Goal: Information Seeking & Learning: Learn about a topic

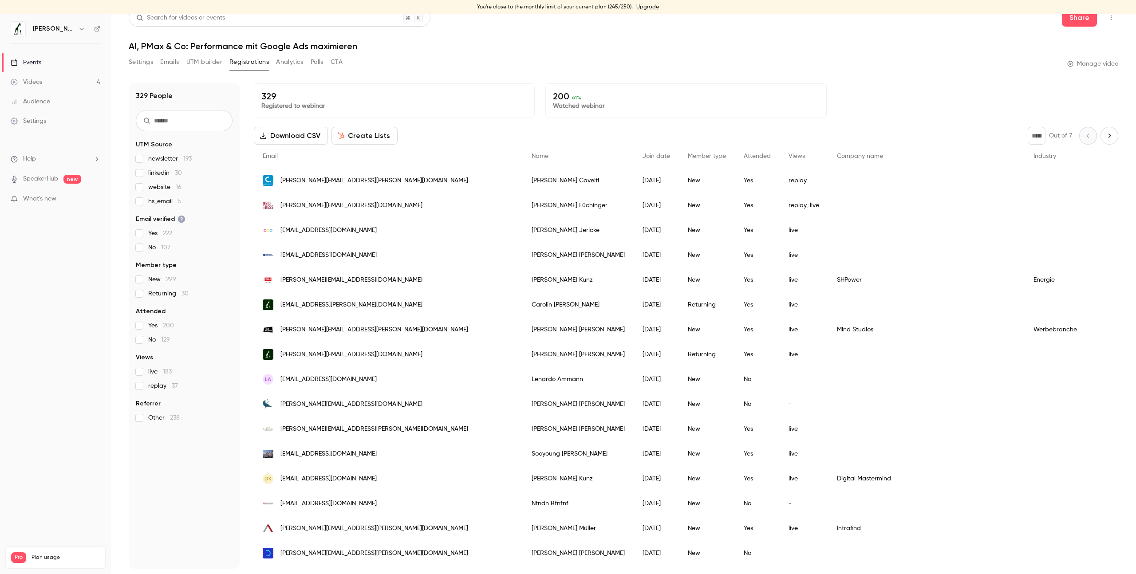
click at [1105, 139] on icon "Next page" at bounding box center [1110, 135] width 10 height 7
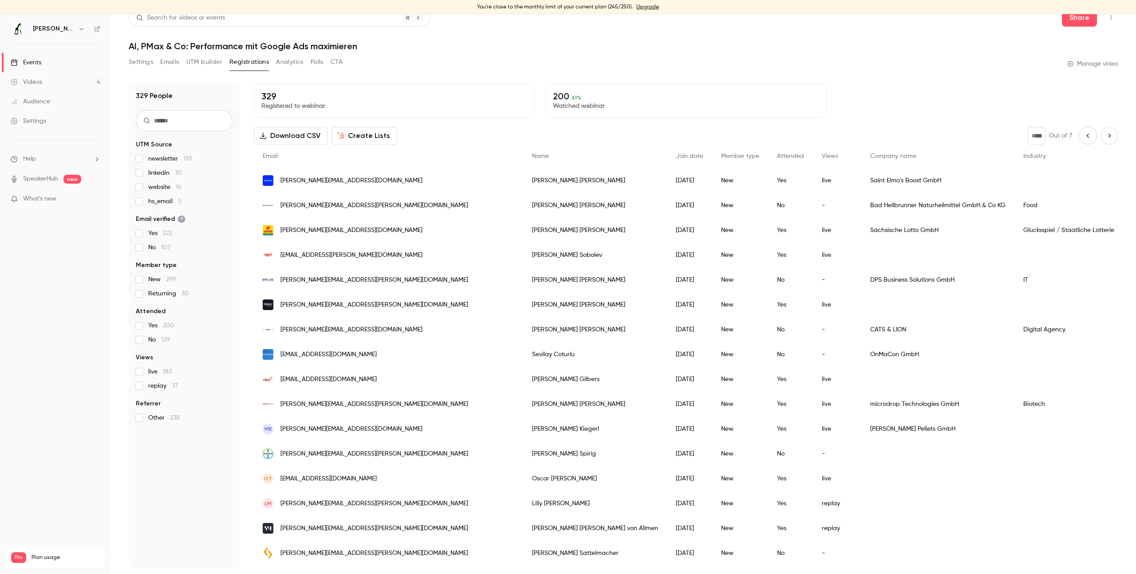
click at [1105, 137] on icon "Next page" at bounding box center [1110, 135] width 10 height 7
type input "*"
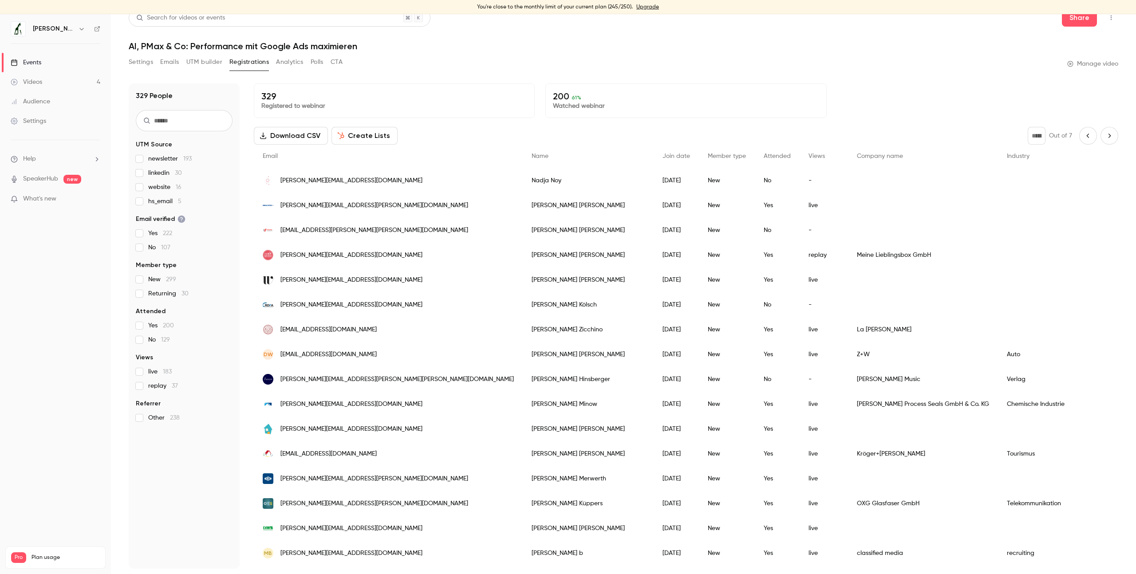
drag, startPoint x: 827, startPoint y: 256, endPoint x: 803, endPoint y: 259, distance: 24.2
click at [848, 259] on div "Meine Lieblingsbox GmbH" at bounding box center [923, 255] width 150 height 25
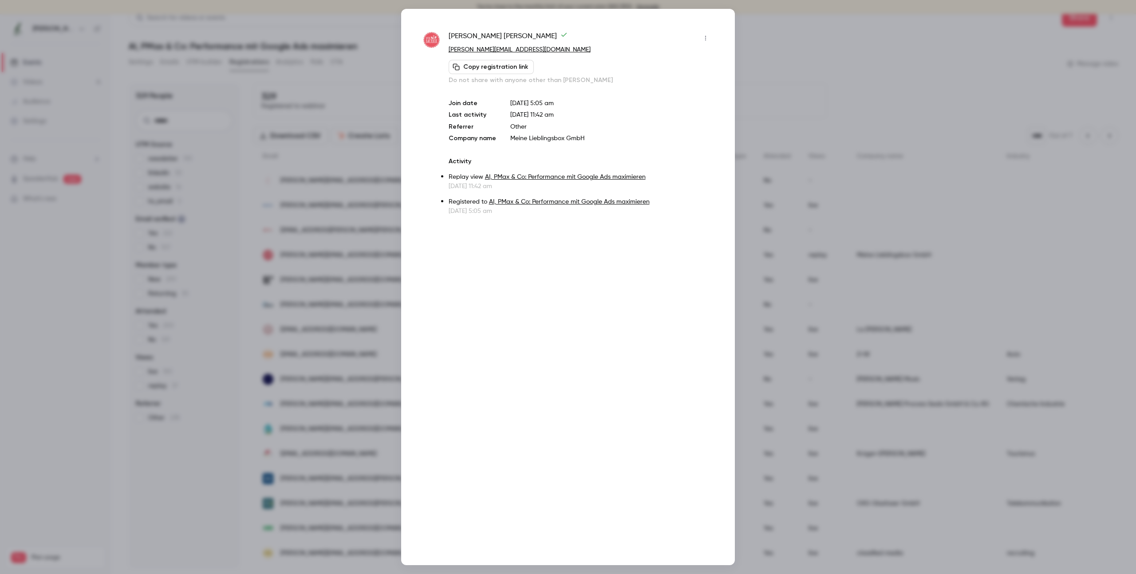
click at [364, 242] on div at bounding box center [568, 287] width 1136 height 574
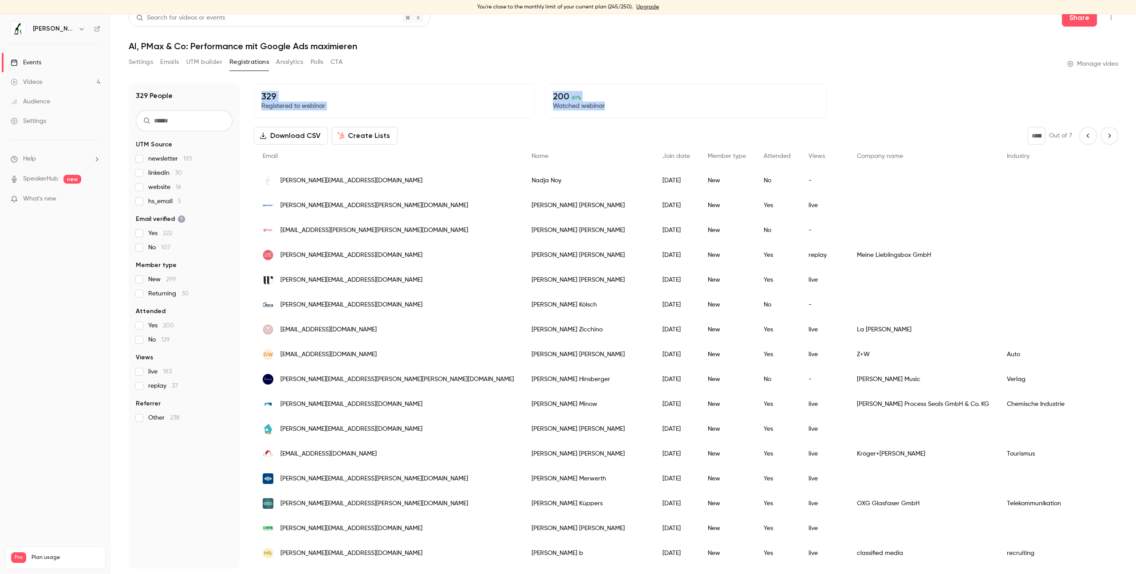
drag, startPoint x: 626, startPoint y: 107, endPoint x: 525, endPoint y: 88, distance: 102.9
click at [525, 88] on div "329 Registered to webinar 200 61 % Watched webinar" at bounding box center [686, 100] width 865 height 35
click at [594, 73] on div "329 People UTM Source newsletter 193 linkedin 30 website 16 hs_email 5 Email ve…" at bounding box center [624, 321] width 990 height 496
click at [46, 85] on link "Videos 4" at bounding box center [55, 82] width 111 height 20
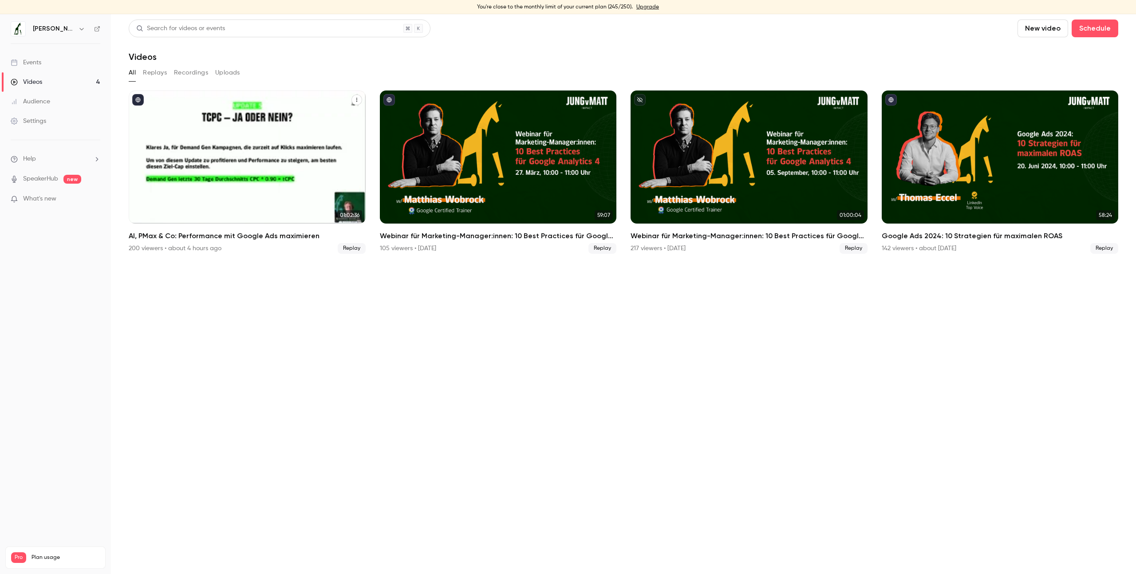
click at [223, 178] on div "AI, PMax & Co: Performance mit Google Ads maximieren" at bounding box center [247, 157] width 237 height 133
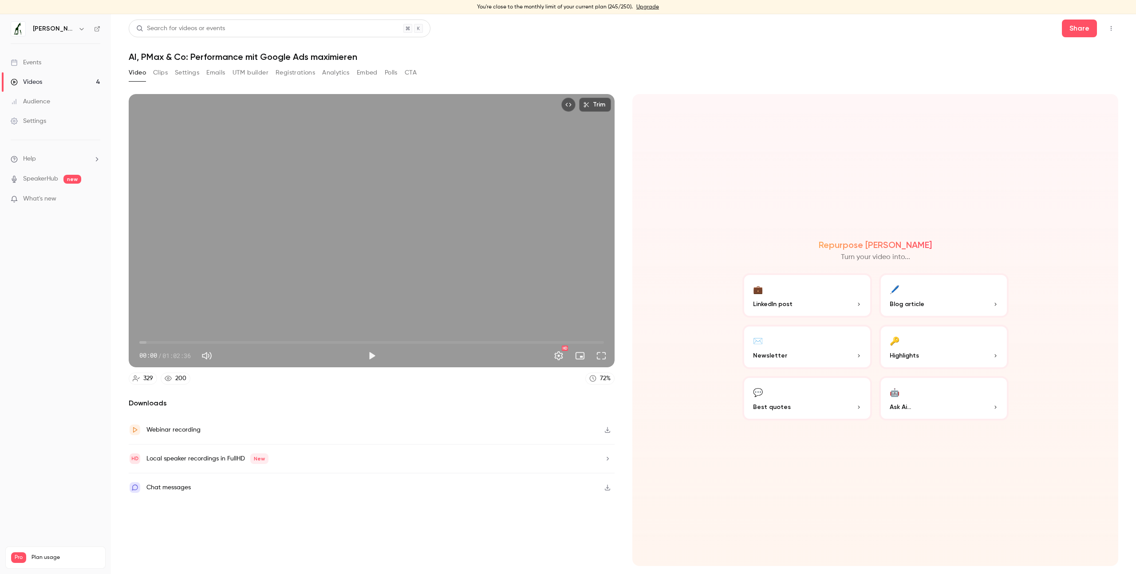
click at [166, 67] on button "Clips" at bounding box center [160, 73] width 15 height 14
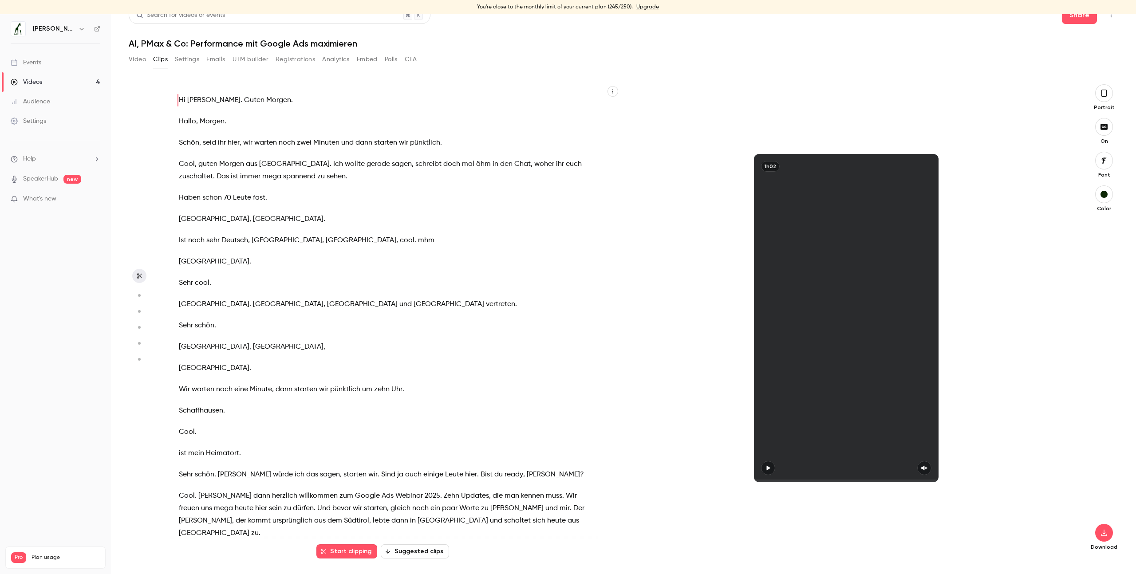
click at [309, 62] on button "Registrations" at bounding box center [296, 59] width 40 height 14
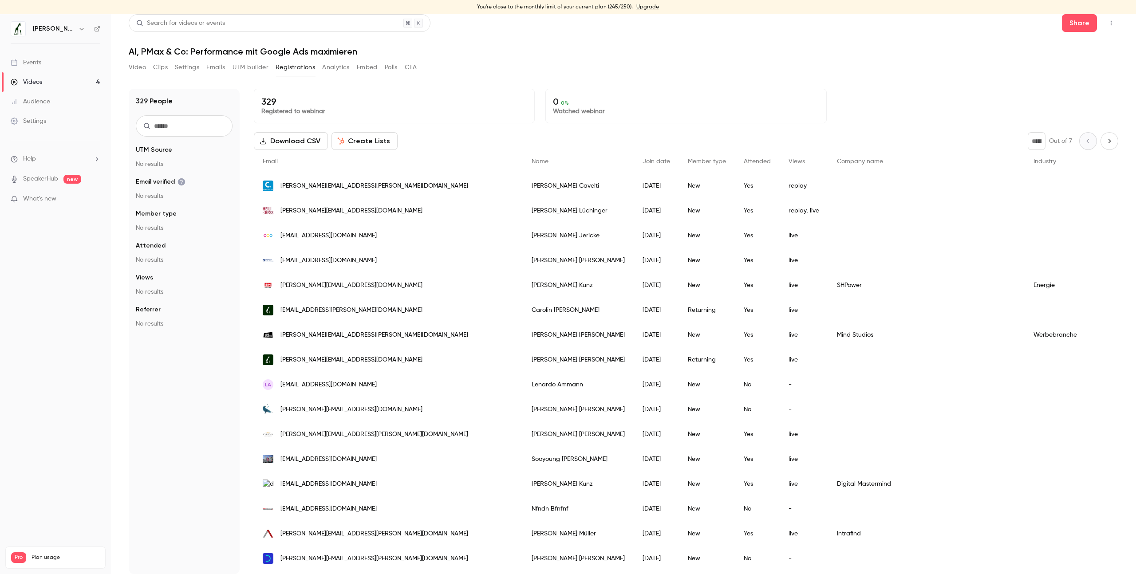
scroll to position [5, 0]
click at [339, 69] on button "Analytics" at bounding box center [336, 67] width 28 height 14
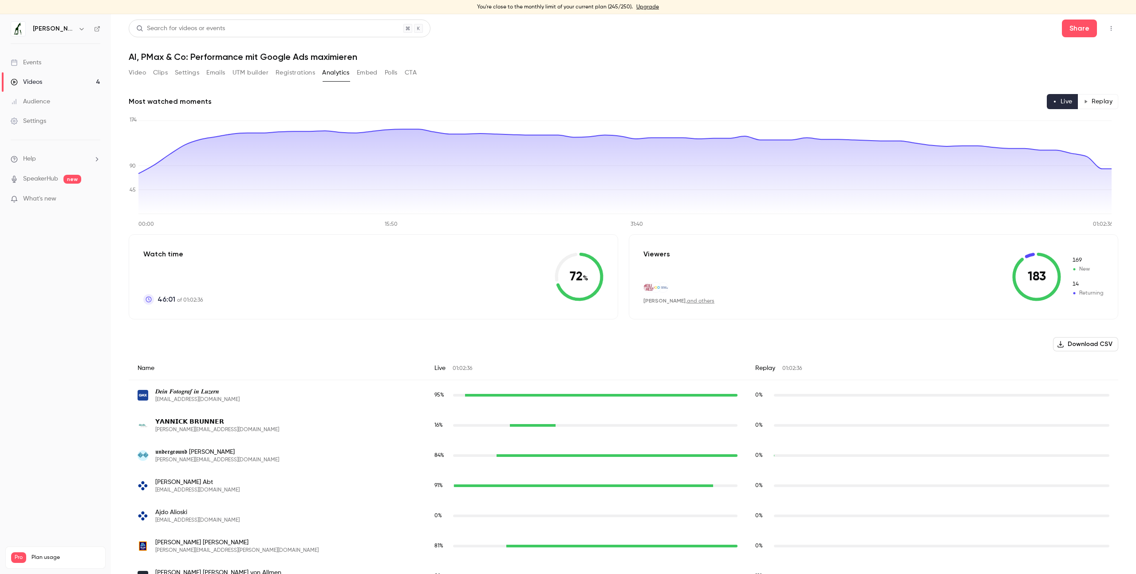
click at [163, 300] on span "46:01" at bounding box center [167, 299] width 18 height 11
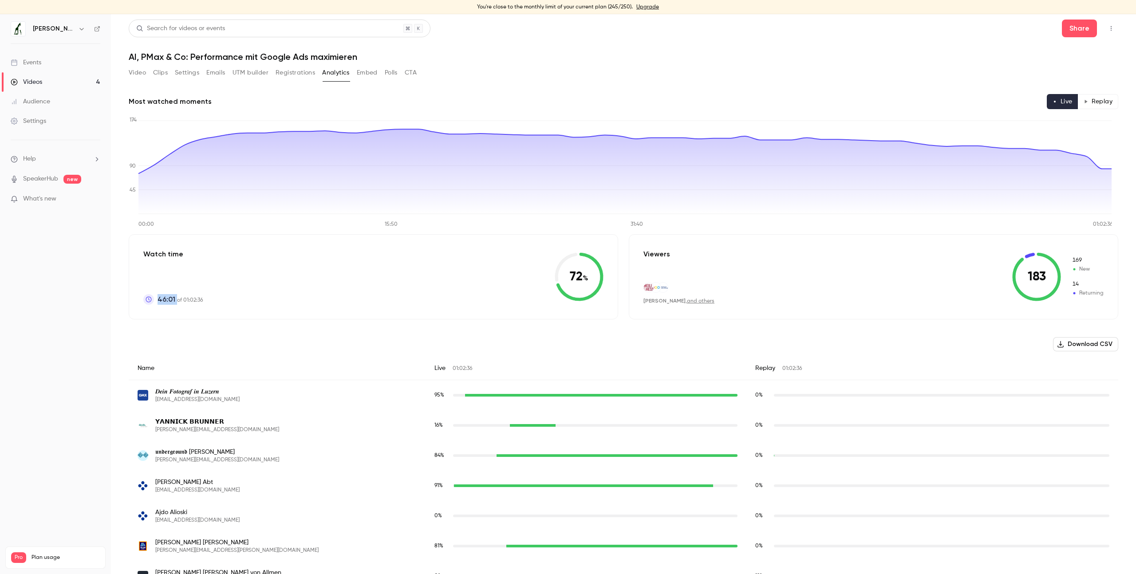
click at [163, 300] on span "46:01" at bounding box center [167, 299] width 18 height 11
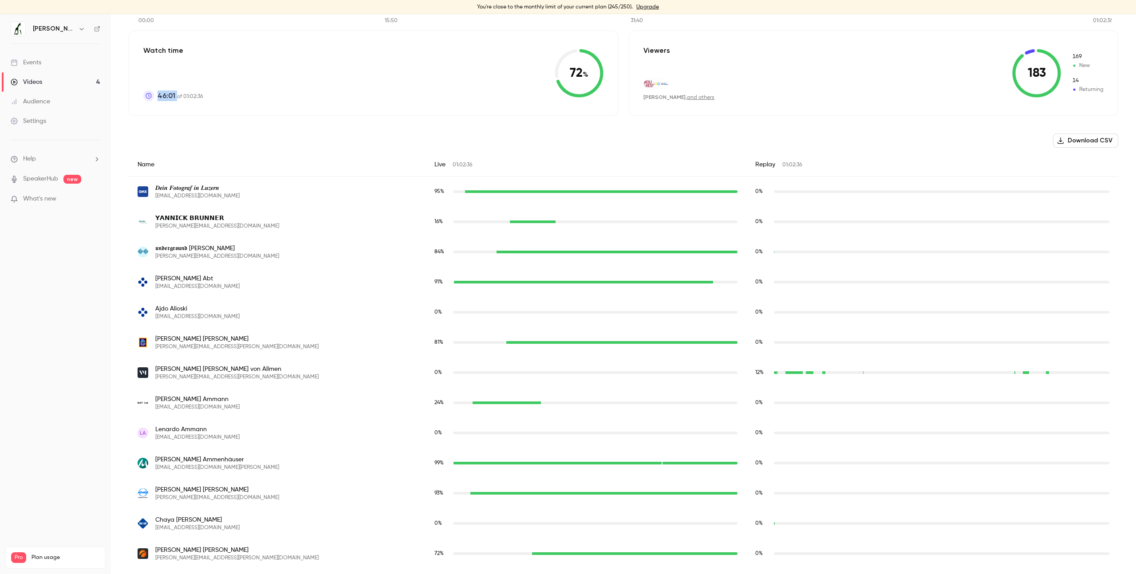
scroll to position [206, 0]
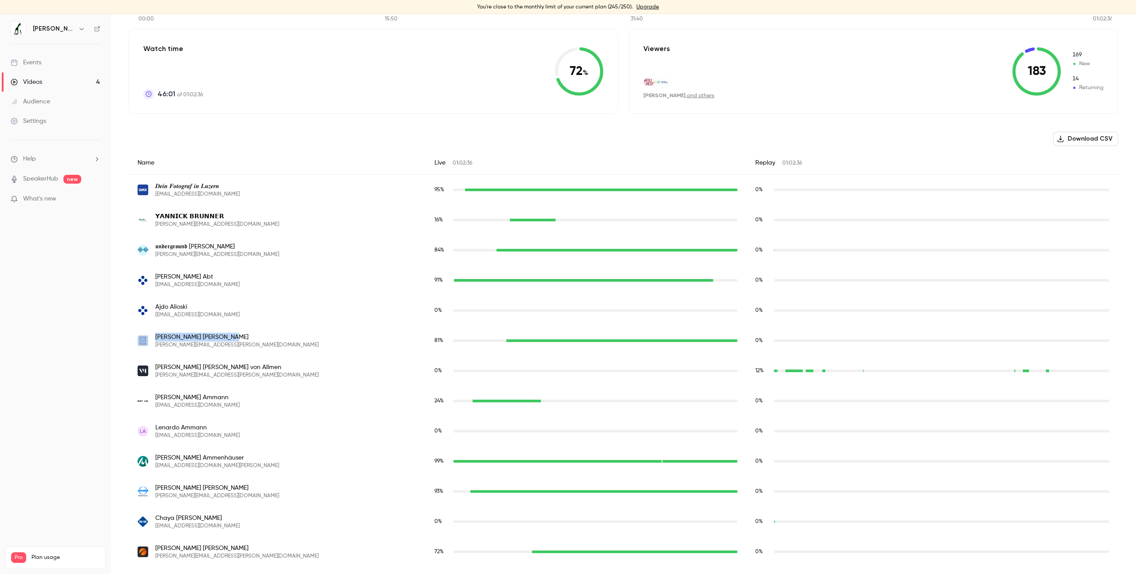
drag, startPoint x: 233, startPoint y: 339, endPoint x: 132, endPoint y: 338, distance: 100.8
click at [132, 338] on div "[PERSON_NAME] [PERSON_NAME][EMAIL_ADDRESS][PERSON_NAME][DOMAIN_NAME]" at bounding box center [277, 341] width 297 height 30
click at [251, 337] on div "[PERSON_NAME] [PERSON_NAME][EMAIL_ADDRESS][PERSON_NAME][DOMAIN_NAME]" at bounding box center [277, 341] width 279 height 16
drag, startPoint x: 286, startPoint y: 337, endPoint x: 147, endPoint y: 334, distance: 139.4
click at [147, 334] on div "[PERSON_NAME] [PERSON_NAME][EMAIL_ADDRESS][PERSON_NAME][DOMAIN_NAME]" at bounding box center [277, 341] width 279 height 16
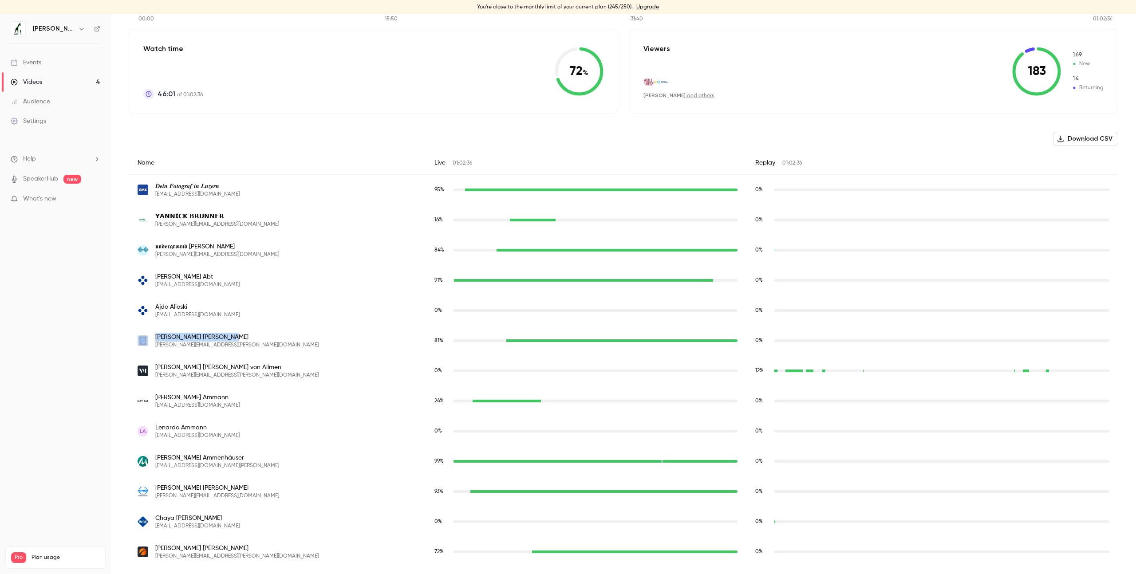
click at [301, 335] on div "[PERSON_NAME] [PERSON_NAME][EMAIL_ADDRESS][PERSON_NAME][DOMAIN_NAME]" at bounding box center [277, 341] width 279 height 16
drag, startPoint x: 333, startPoint y: 337, endPoint x: 150, endPoint y: 334, distance: 182.9
click at [150, 334] on div "[PERSON_NAME] [PERSON_NAME][EMAIL_ADDRESS][PERSON_NAME][DOMAIN_NAME]" at bounding box center [277, 341] width 279 height 16
click at [301, 338] on div "[PERSON_NAME] [PERSON_NAME][EMAIL_ADDRESS][PERSON_NAME][DOMAIN_NAME]" at bounding box center [277, 341] width 279 height 16
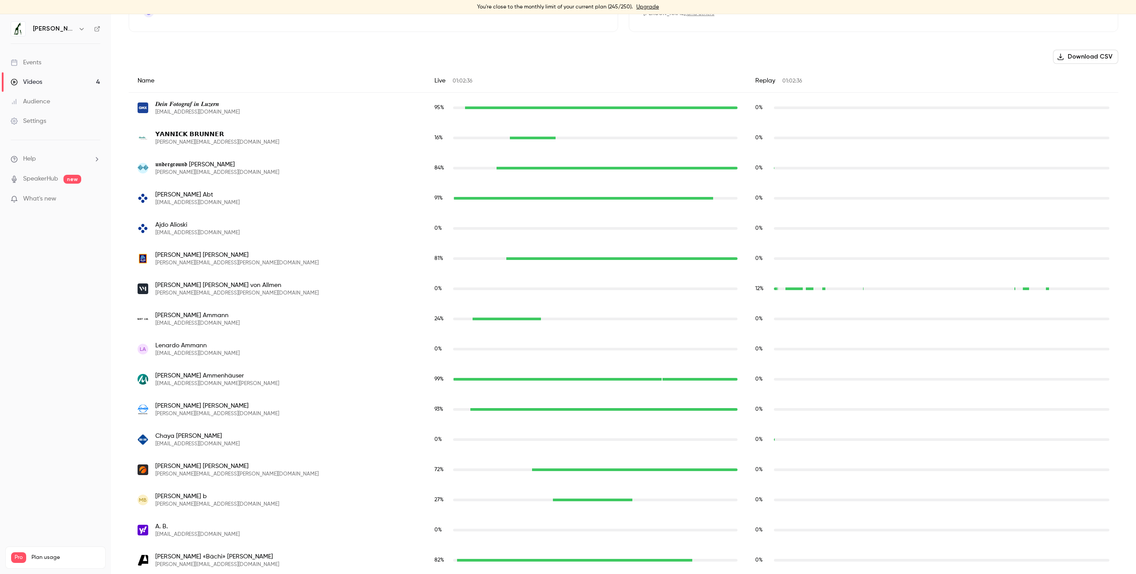
scroll to position [302, 0]
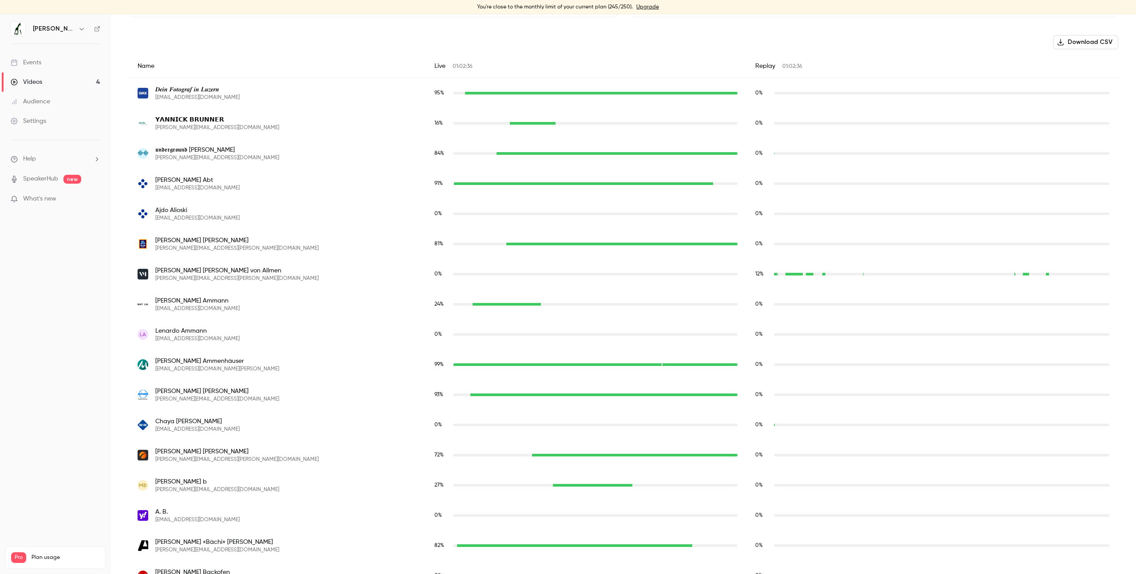
drag, startPoint x: 443, startPoint y: 361, endPoint x: 751, endPoint y: 368, distance: 307.7
click at [751, 368] on div "[PERSON_NAME] [PERSON_NAME] [EMAIL_ADDRESS][DOMAIN_NAME][PERSON_NAME] 99 % 0 %" at bounding box center [624, 365] width 990 height 30
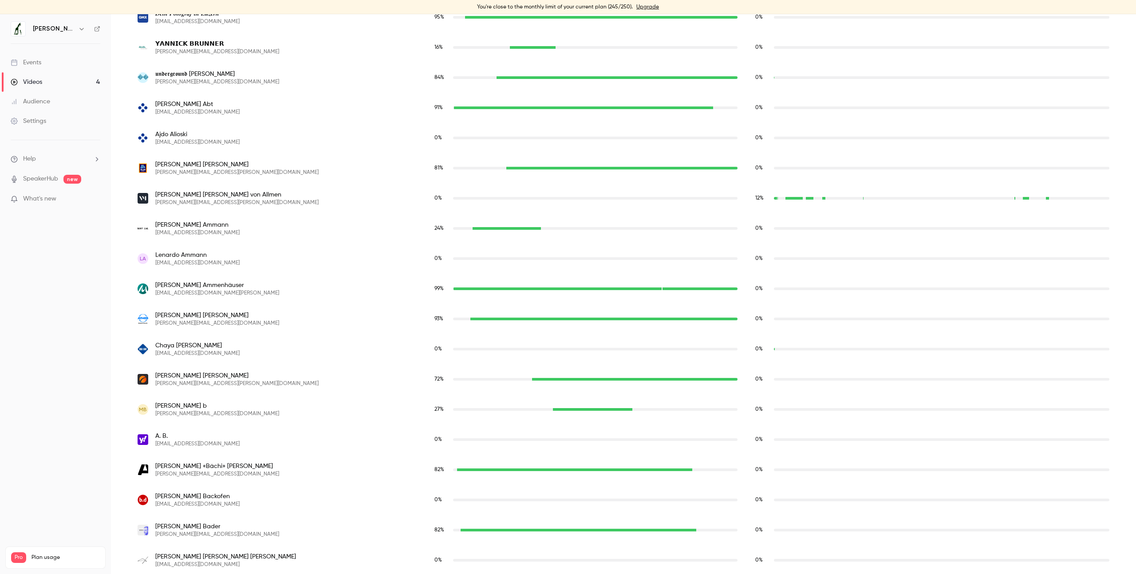
scroll to position [379, 0]
click at [794, 350] on div "0 %" at bounding box center [933, 348] width 354 height 8
click at [804, 356] on div "0 %" at bounding box center [933, 348] width 372 height 30
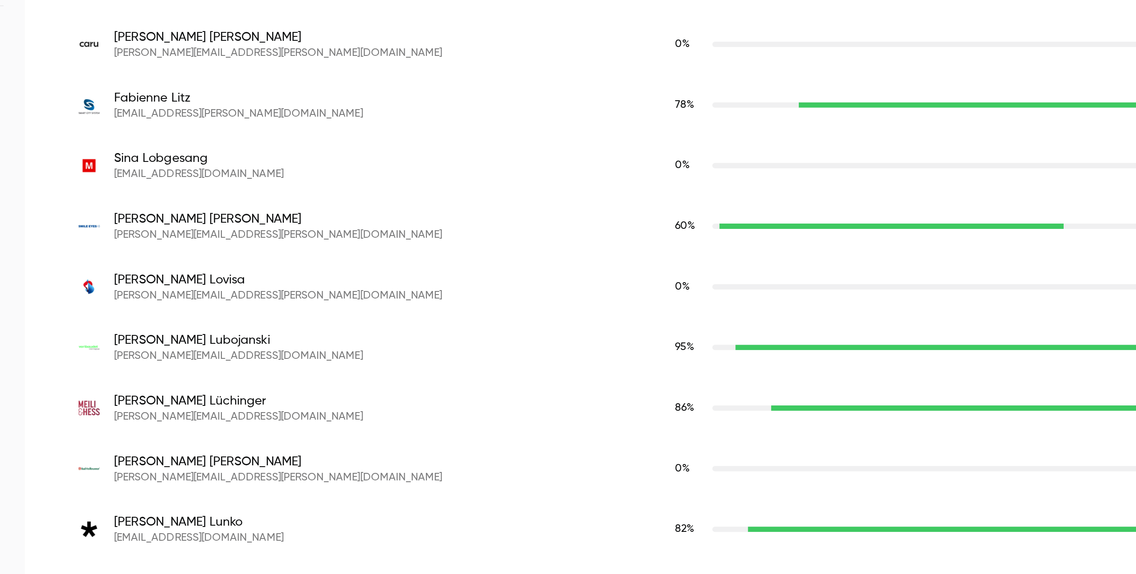
scroll to position [5221, 0]
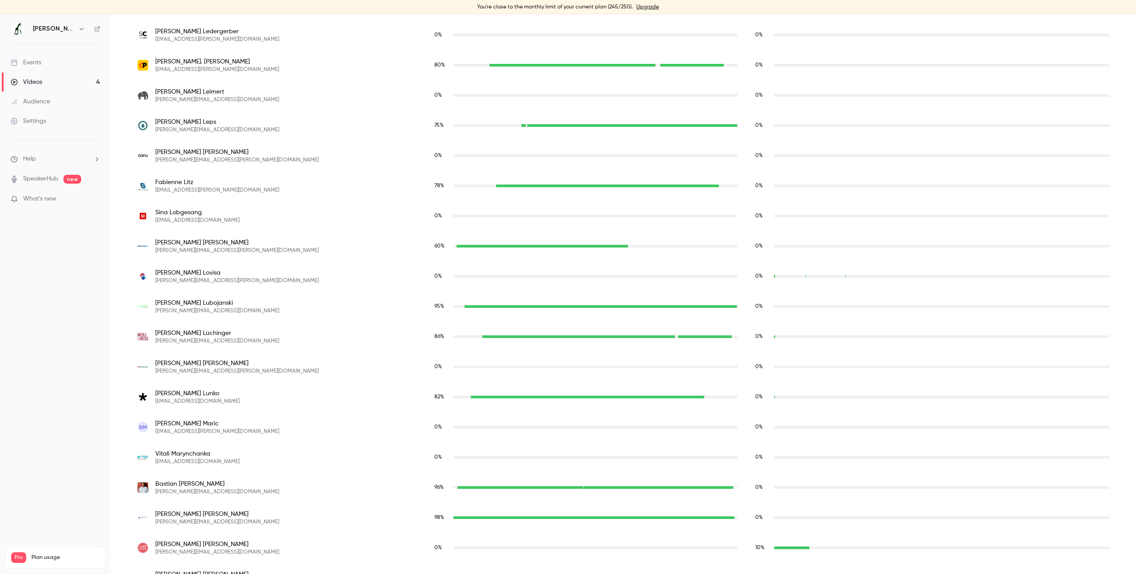
click at [51, 105] on link "Audience" at bounding box center [55, 102] width 111 height 20
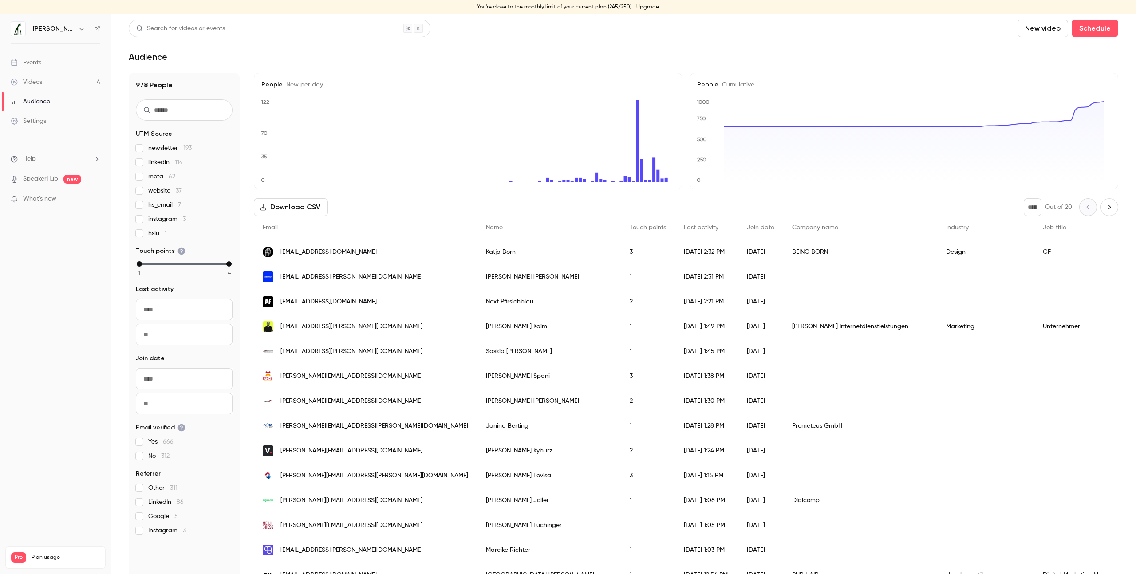
click at [183, 115] on input "text" at bounding box center [184, 109] width 97 height 21
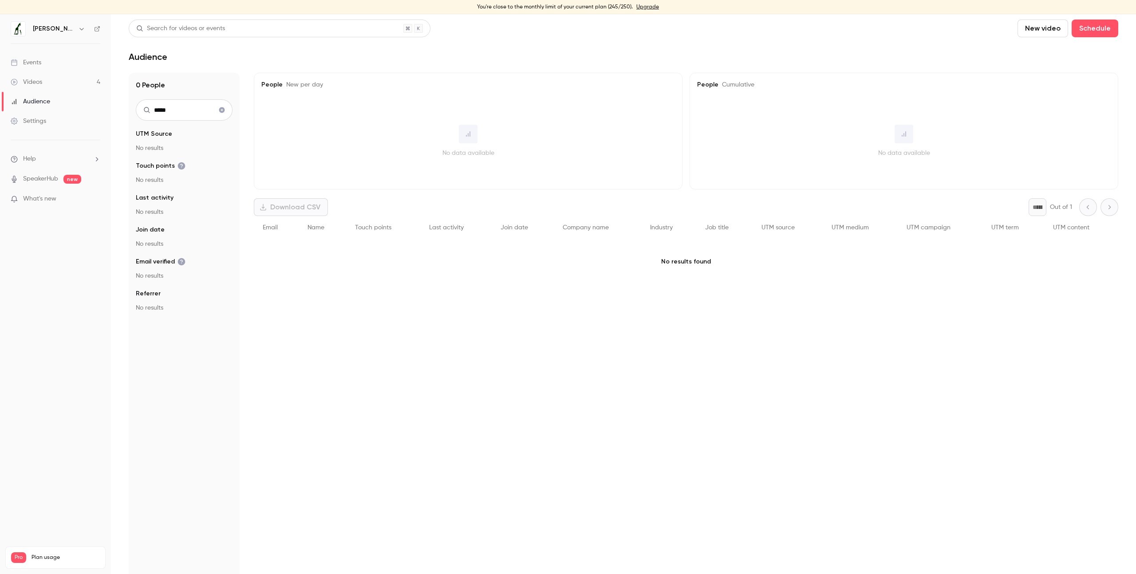
click at [181, 111] on input "*****" at bounding box center [184, 109] width 97 height 21
type input "*****"
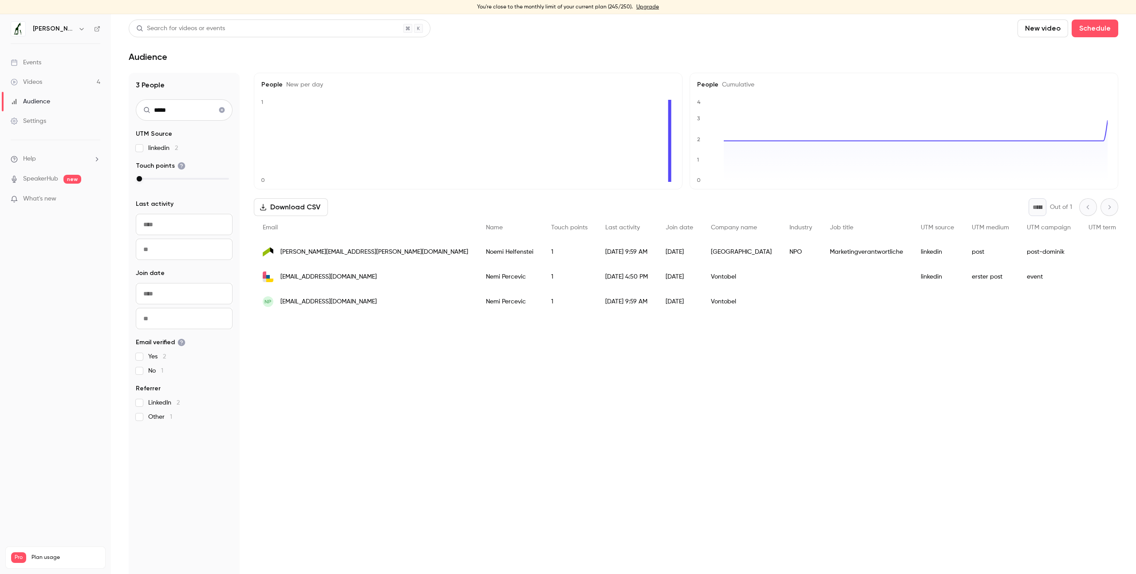
click at [40, 100] on div "Audience" at bounding box center [31, 101] width 40 height 9
click at [222, 110] on icon "Clear search" at bounding box center [221, 110] width 7 height 6
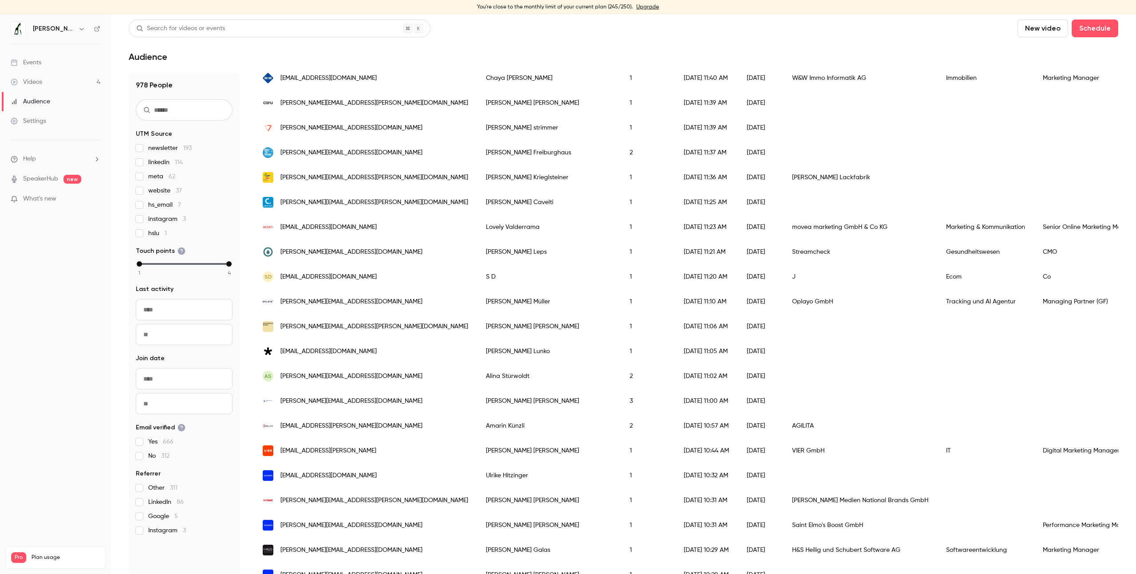
scroll to position [125, 0]
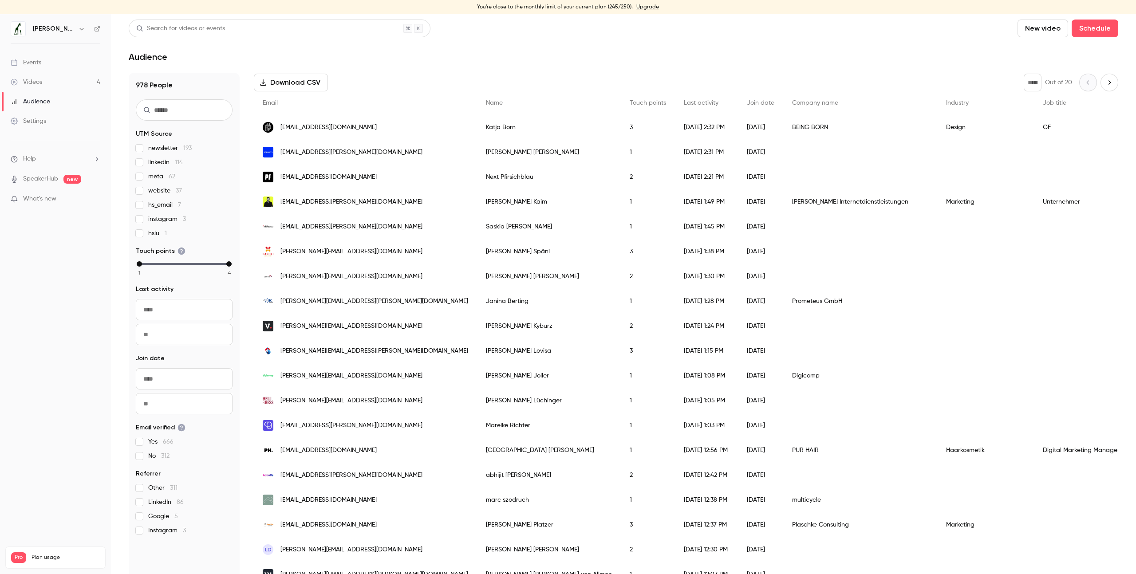
click at [340, 29] on div "Search for videos or events" at bounding box center [280, 29] width 302 height 18
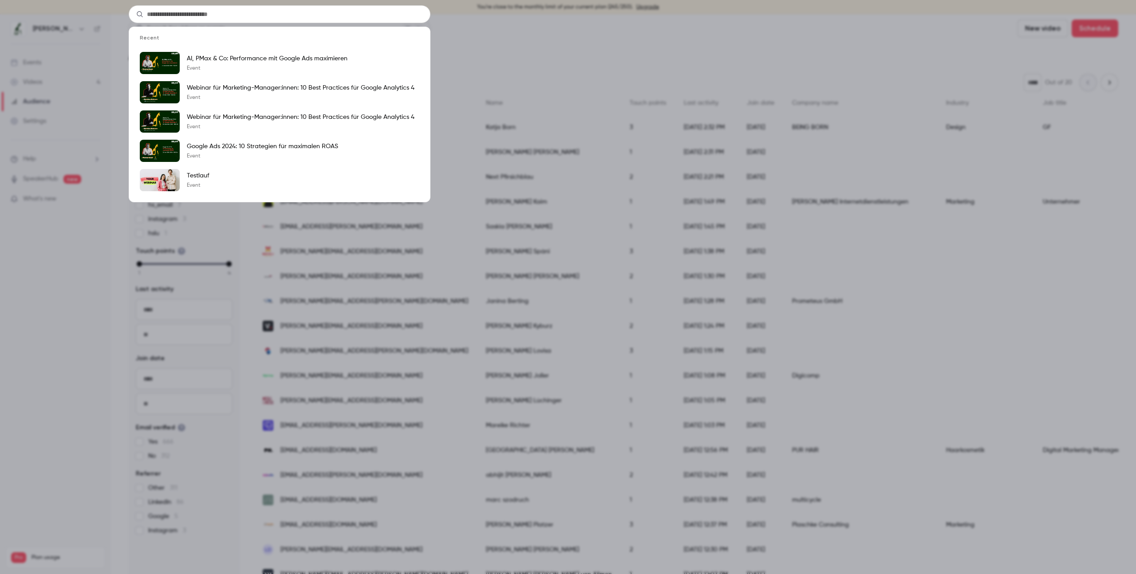
click at [491, 49] on div "Recent AI, PMax & Co: Performance mit Google Ads maximieren Event Webinar für M…" at bounding box center [568, 287] width 1136 height 574
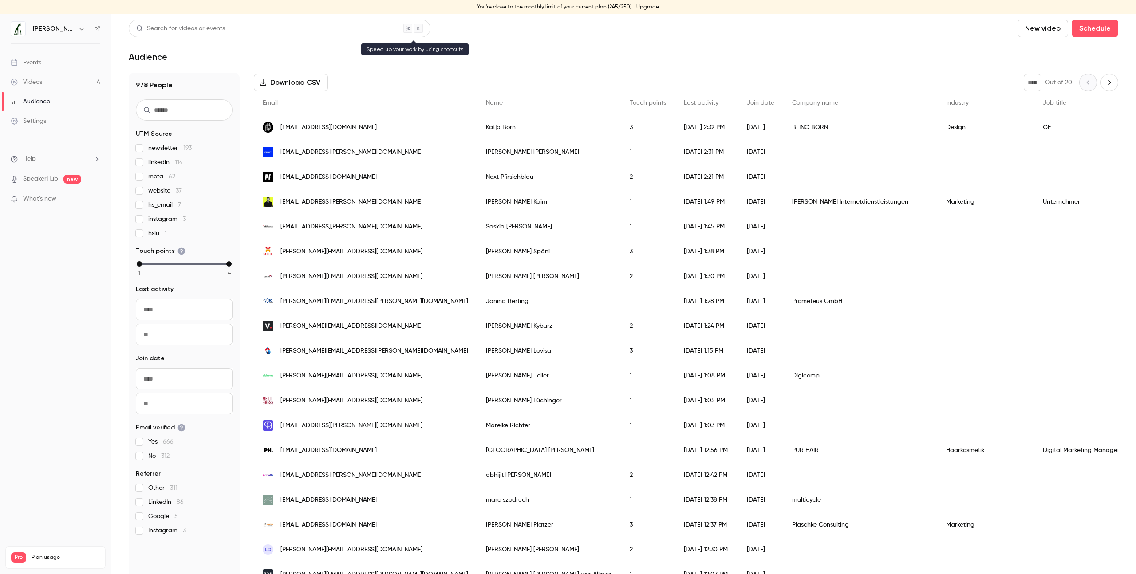
click at [332, 29] on div "Search for videos or events" at bounding box center [280, 29] width 302 height 18
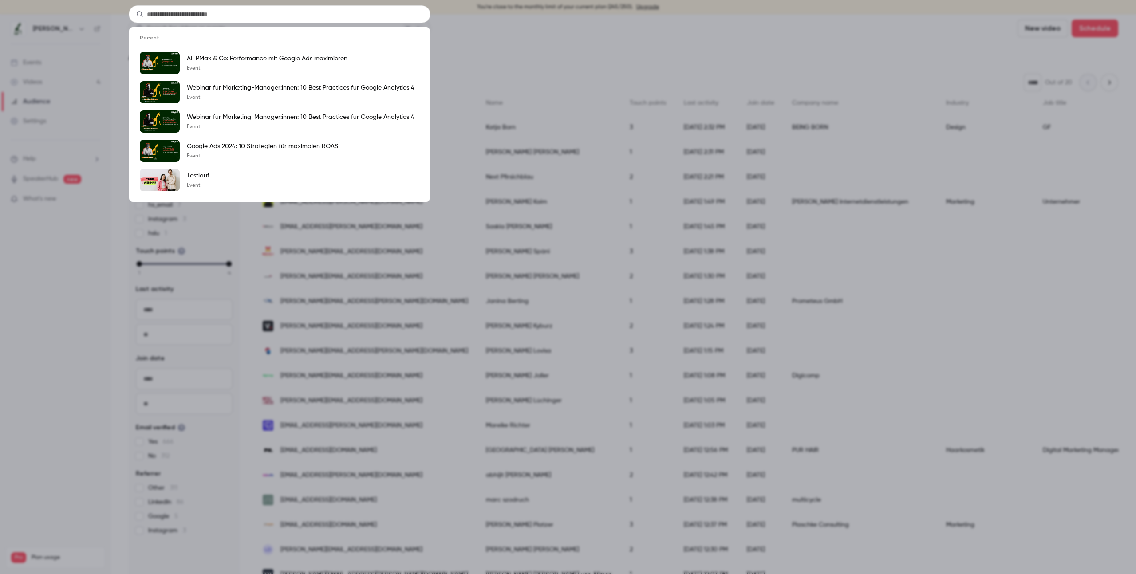
click at [580, 38] on div "Recent AI, PMax & Co: Performance mit Google Ads maximieren Event Webinar für M…" at bounding box center [568, 287] width 1136 height 574
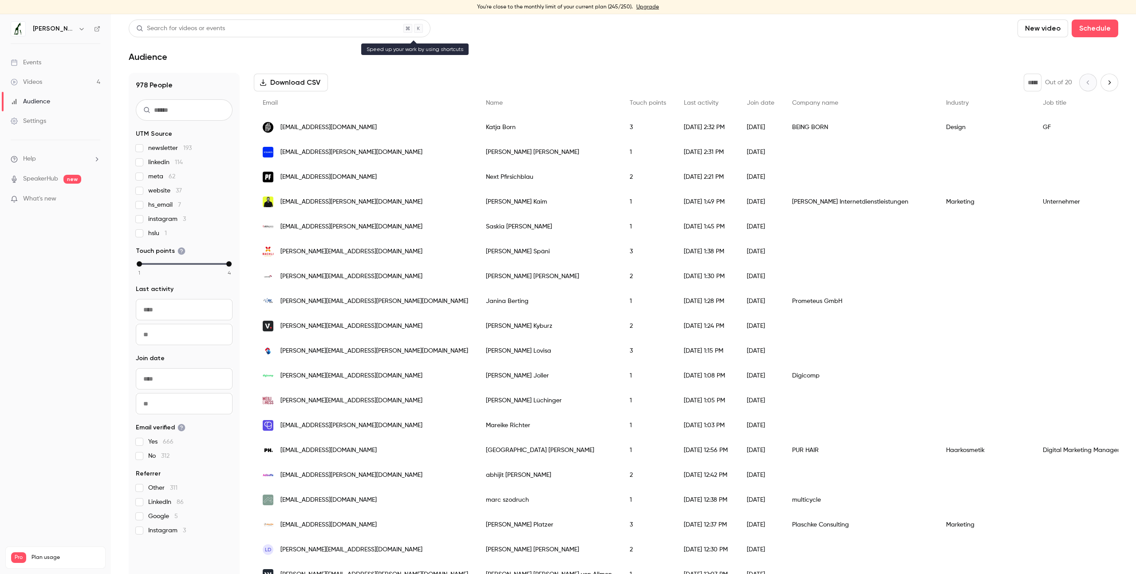
click at [344, 27] on div "Search for videos or events" at bounding box center [280, 29] width 302 height 18
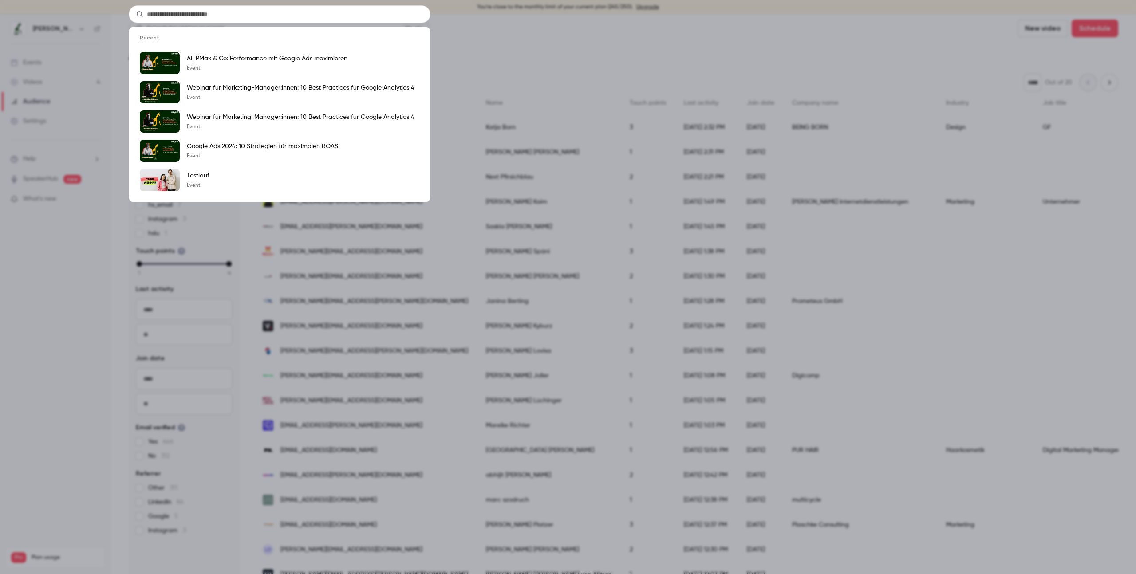
click at [556, 39] on div "Recent AI, PMax & Co: Performance mit Google Ads maximieren Event Webinar für M…" at bounding box center [568, 287] width 1136 height 574
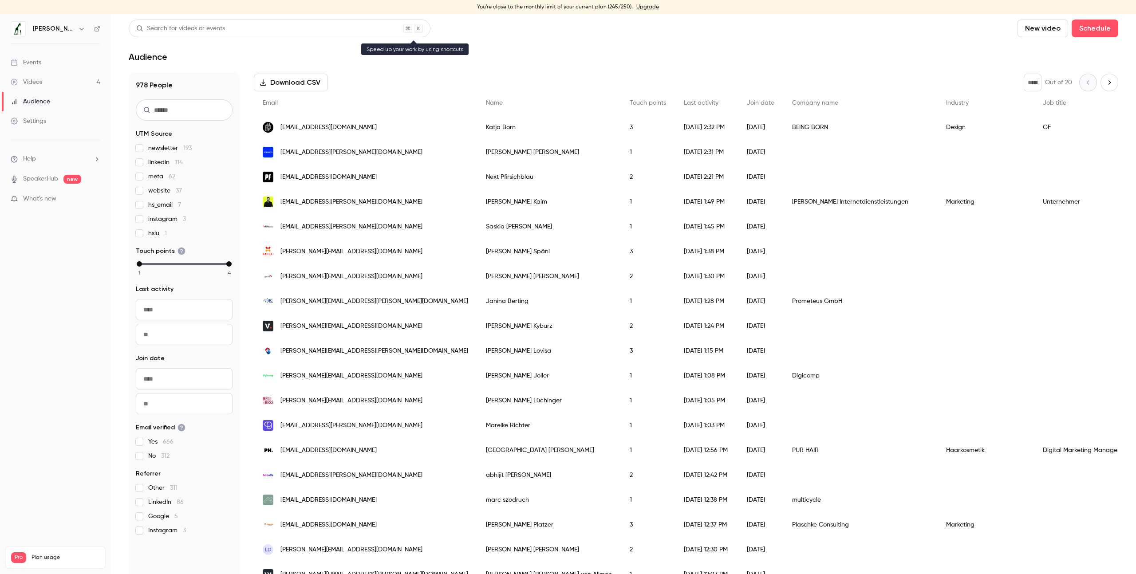
click at [360, 20] on div "Search for videos or events" at bounding box center [280, 29] width 302 height 18
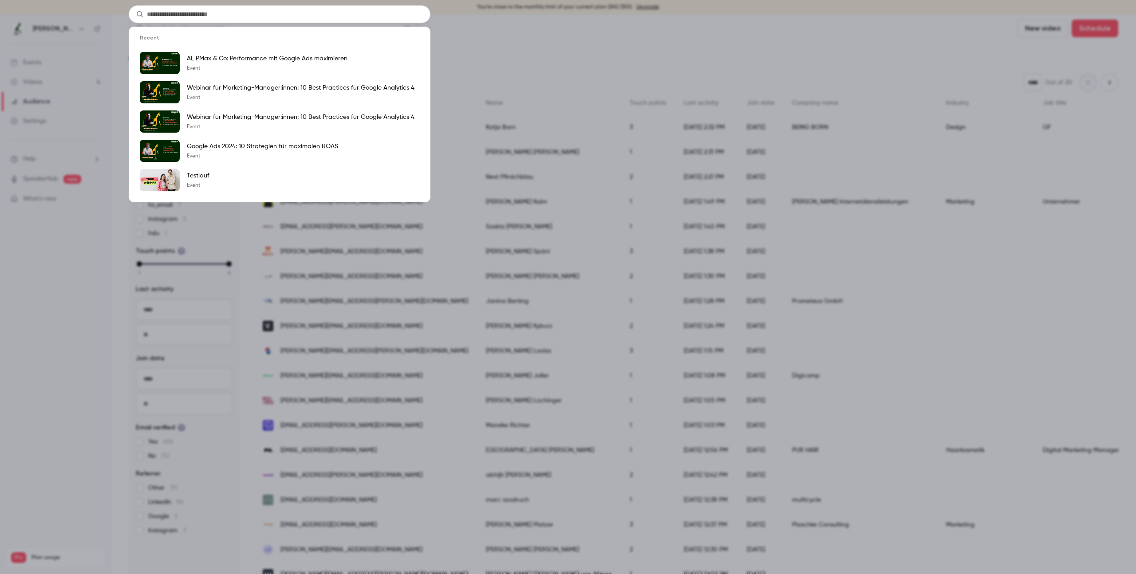
click at [529, 49] on div "Recent AI, PMax & Co: Performance mit Google Ads maximieren Event Webinar für M…" at bounding box center [568, 287] width 1136 height 574
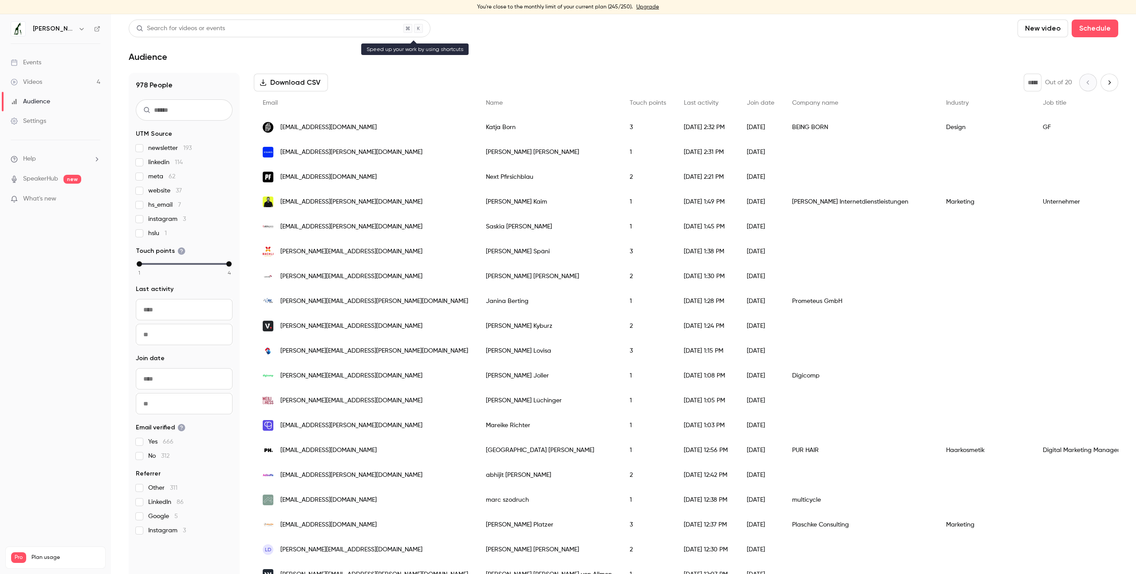
click at [349, 26] on div "Search for videos or events" at bounding box center [280, 29] width 302 height 18
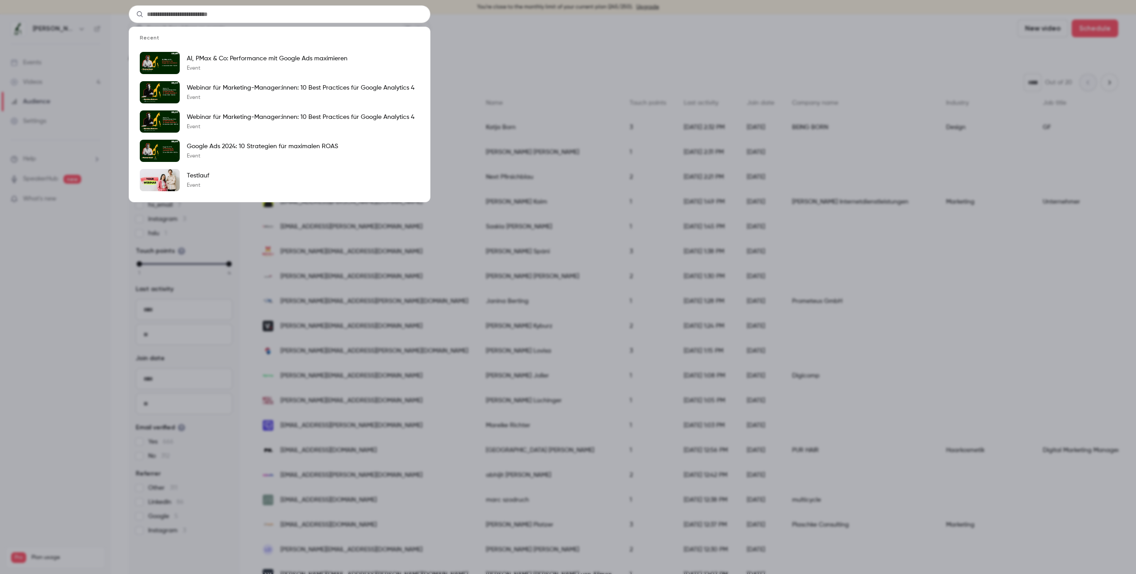
click at [527, 41] on div "Recent AI, PMax & Co: Performance mit Google Ads maximieren Event Webinar für M…" at bounding box center [568, 287] width 1136 height 574
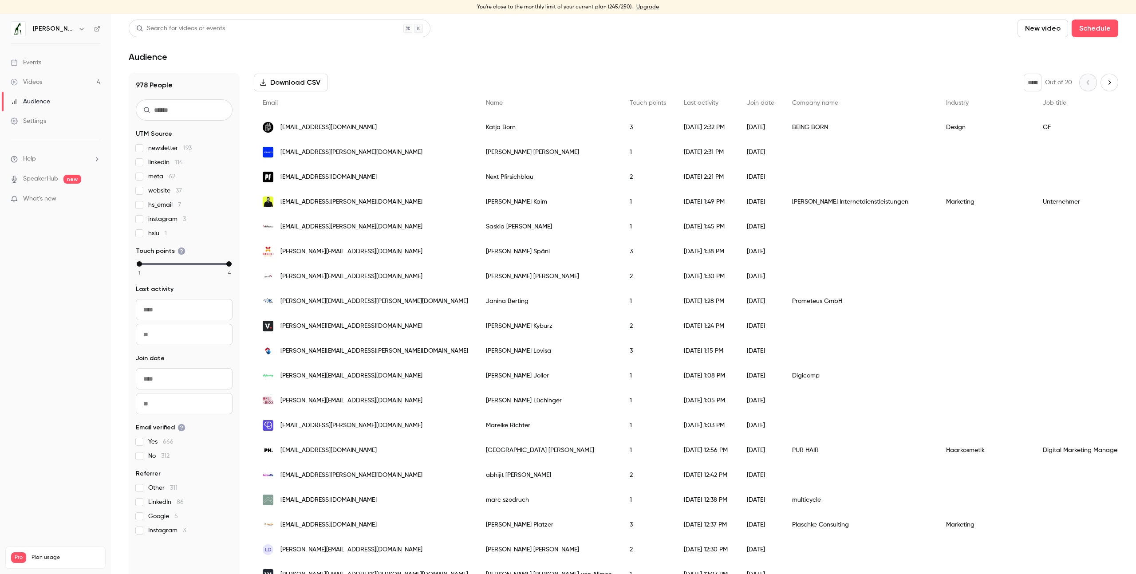
click at [752, 68] on main "Search for videos or events New video Schedule Audience 978 People UTM Source n…" at bounding box center [623, 294] width 1025 height 560
